Goal: Use online tool/utility: Utilize a website feature to perform a specific function

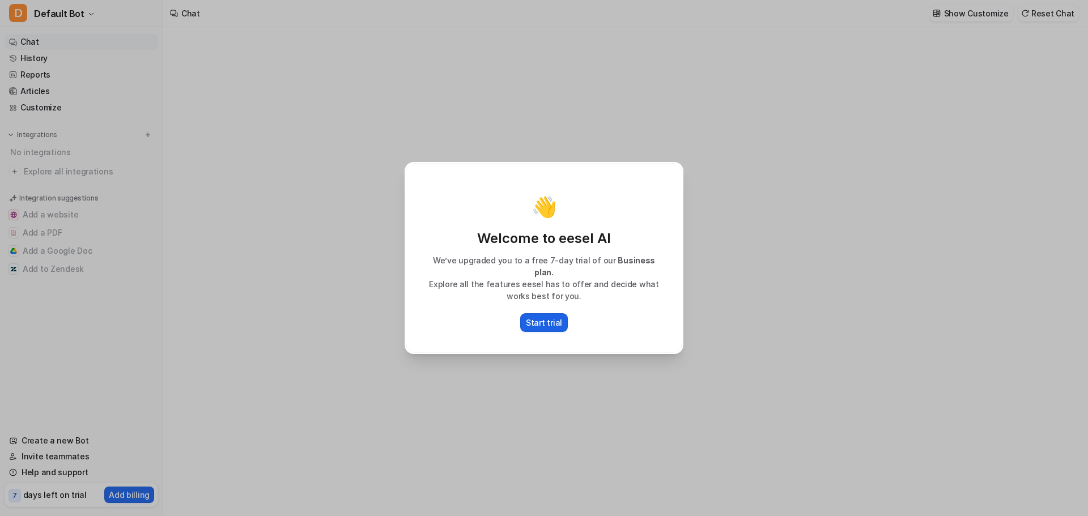
click at [559, 318] on p "Start trial" at bounding box center [544, 323] width 36 height 12
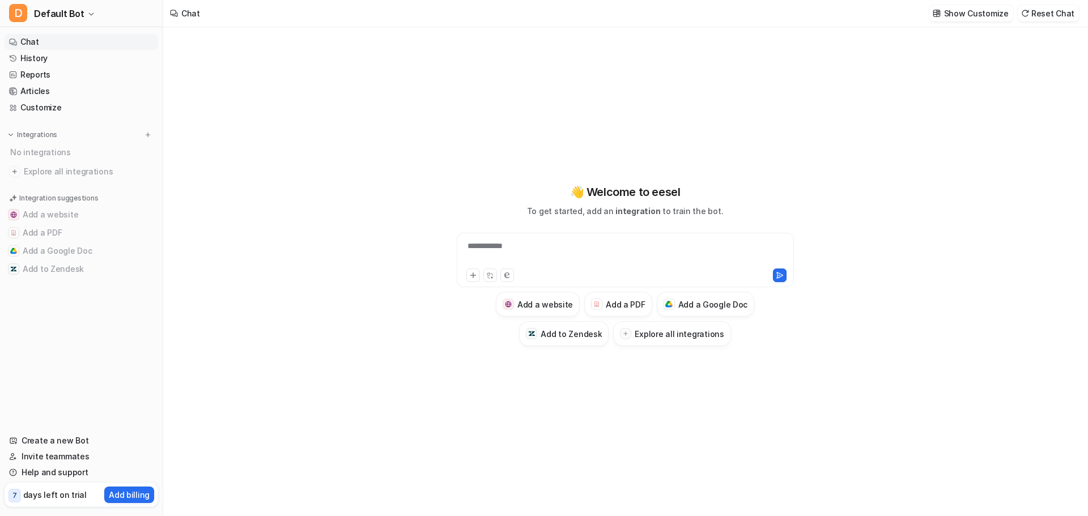
type textarea "**********"
click at [472, 277] on icon at bounding box center [473, 275] width 8 height 8
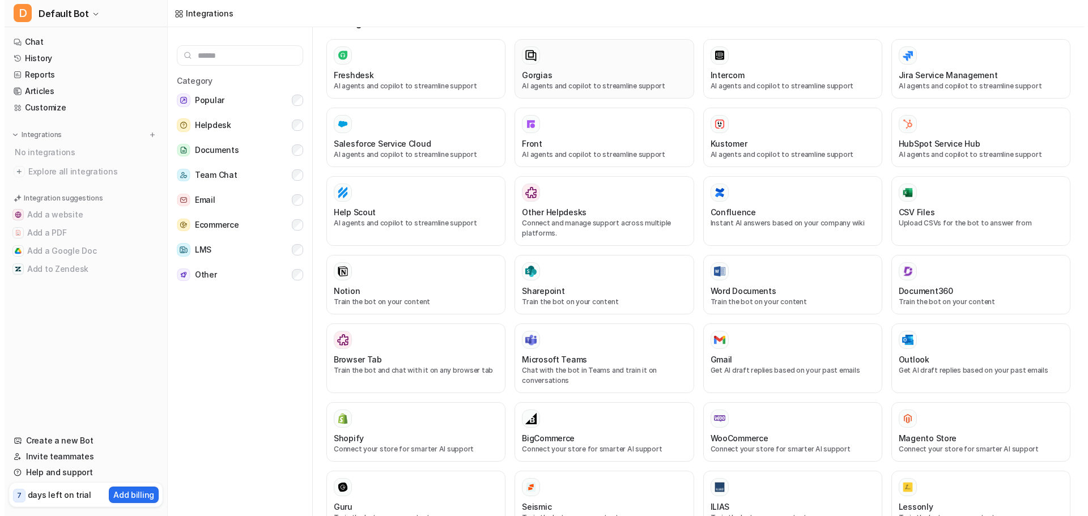
scroll to position [227, 0]
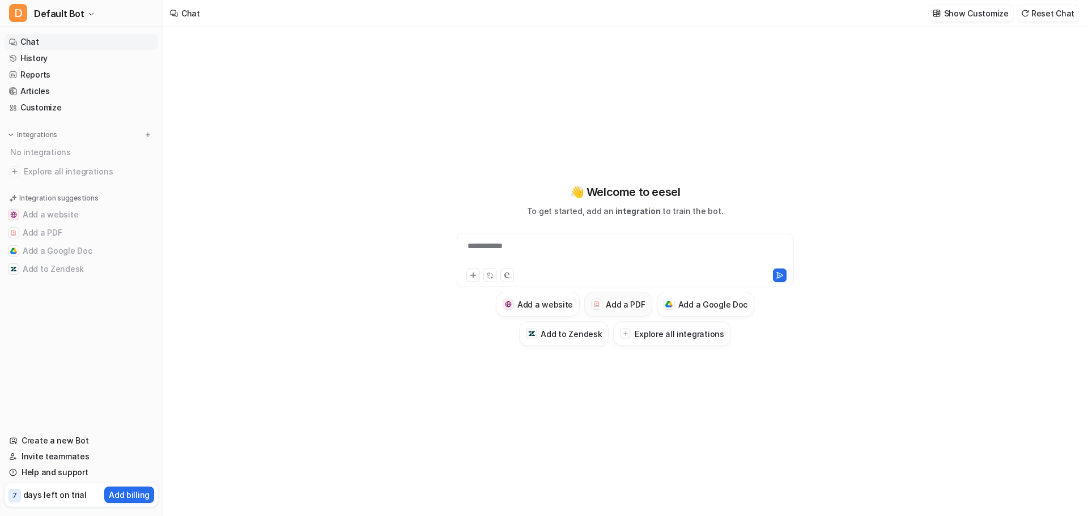
click at [609, 303] on h3 "Add a PDF" at bounding box center [625, 305] width 39 height 12
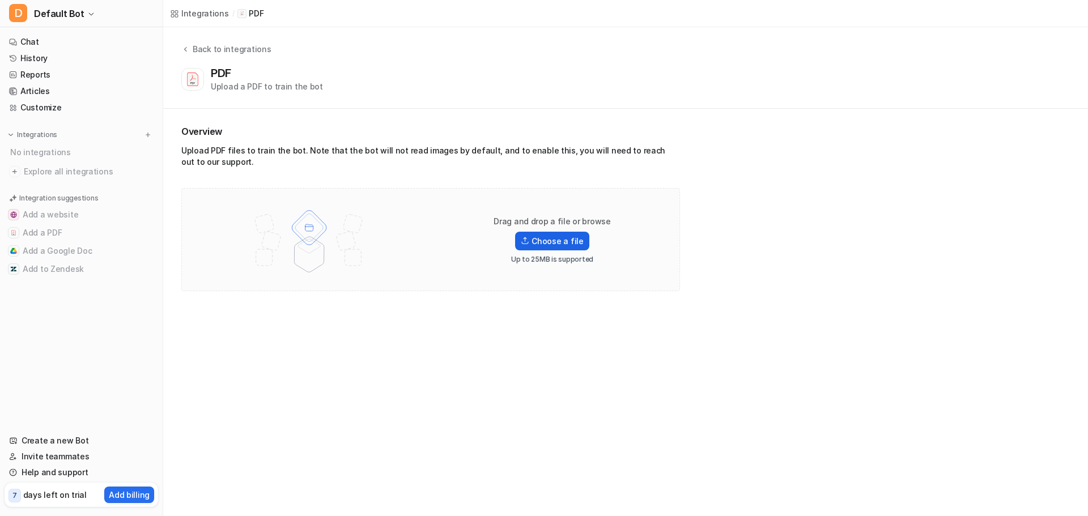
click at [573, 236] on label "Choose a file" at bounding box center [552, 241] width 74 height 19
click at [0, 0] on input "Choose a file" at bounding box center [0, 0] width 0 height 0
